Goal: Task Accomplishment & Management: Use online tool/utility

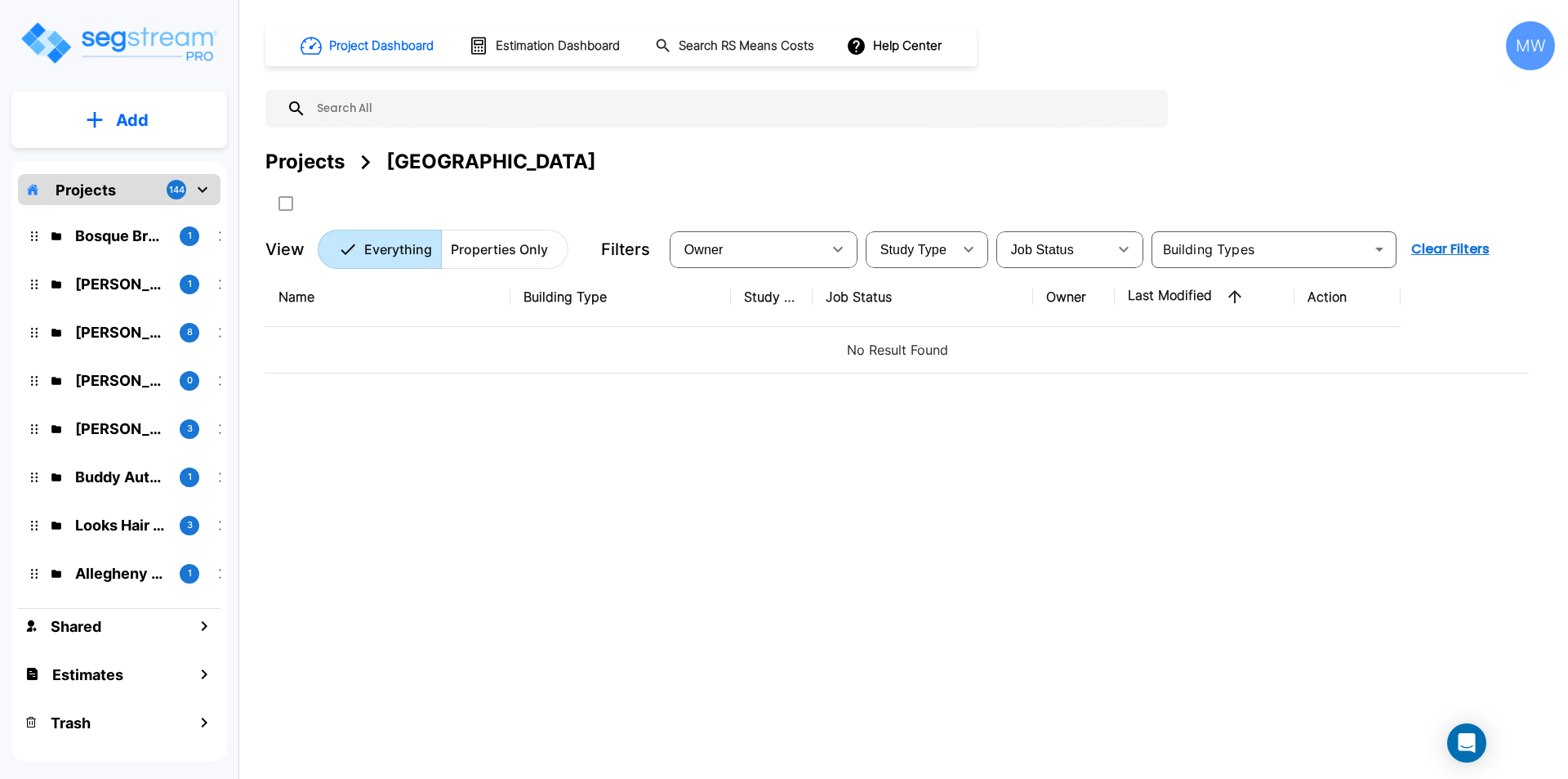
click at [98, 236] on p "Bosque Brewery" at bounding box center [120, 235] width 91 height 22
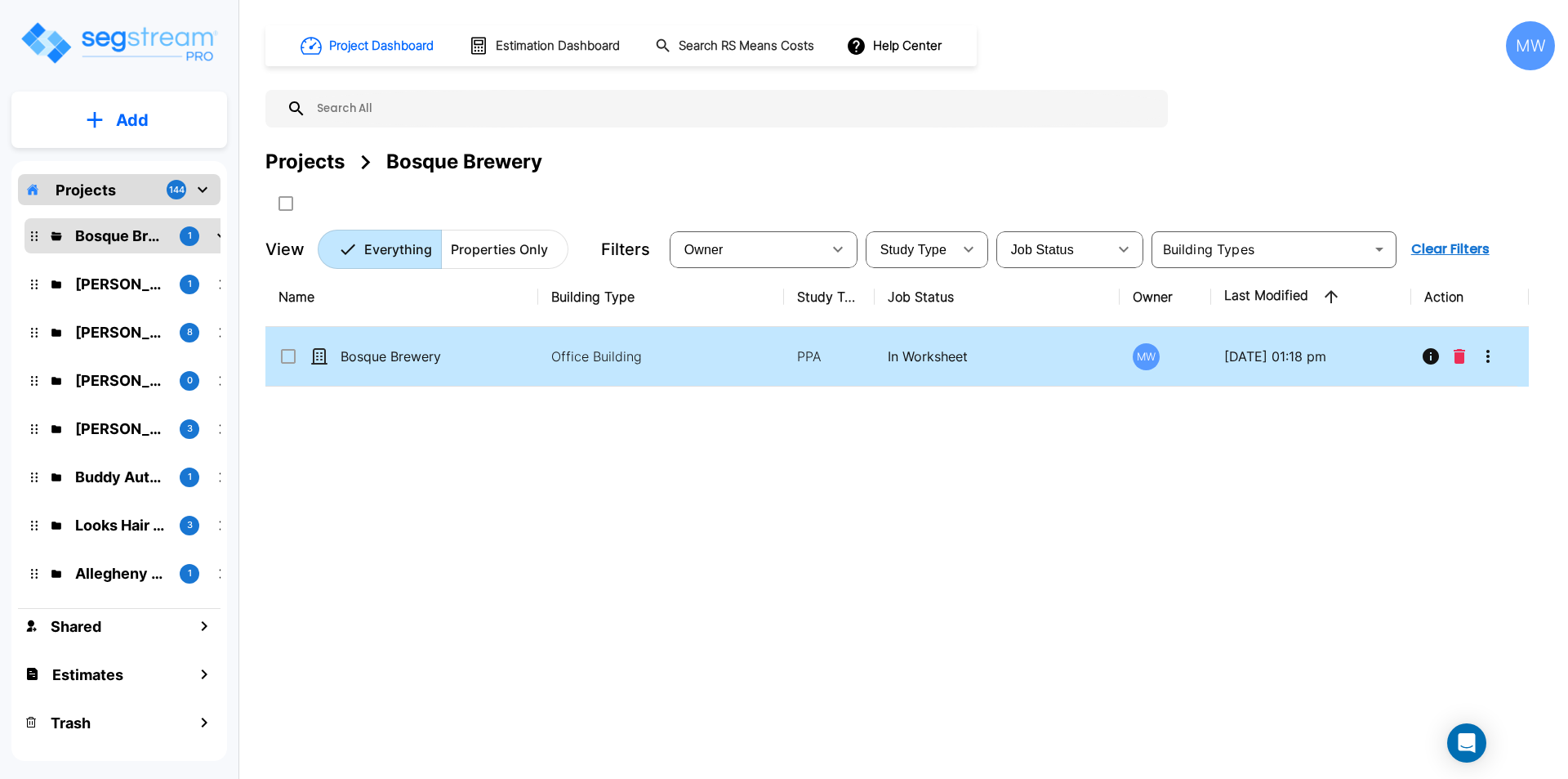
click at [510, 366] on td "Bosque Brewery" at bounding box center [402, 357] width 272 height 59
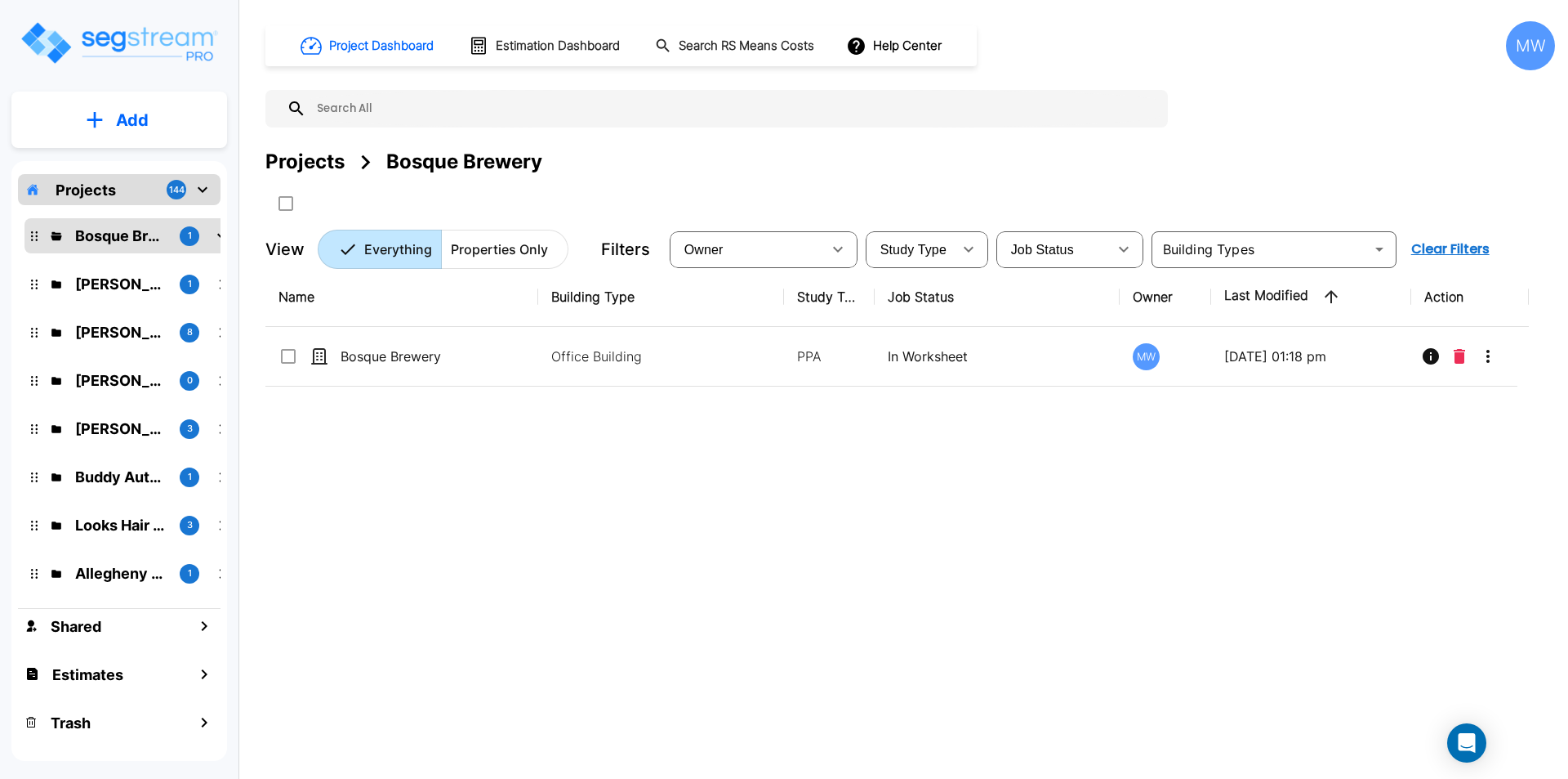
checkbox input "true"
